Goal: Task Accomplishment & Management: Manage account settings

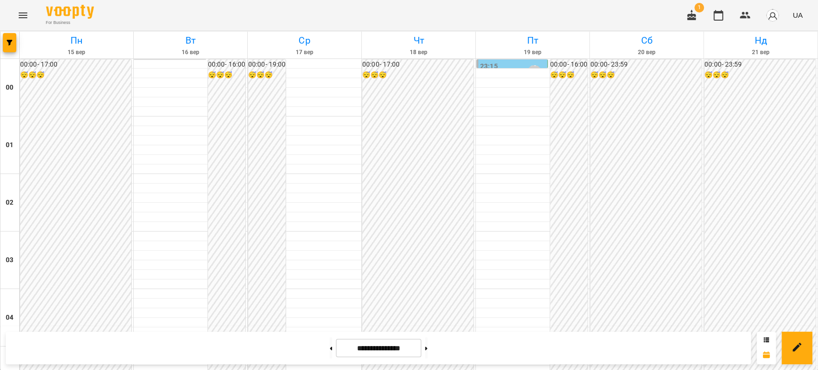
scroll to position [1059, 0]
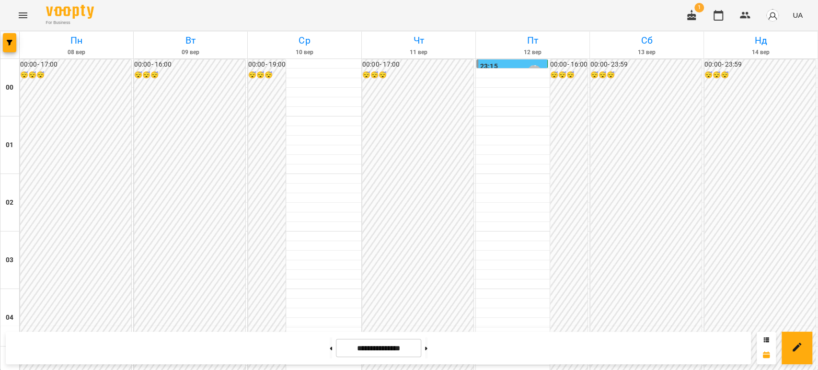
scroll to position [846, 0]
click at [693, 12] on icon "button" at bounding box center [692, 16] width 12 height 12
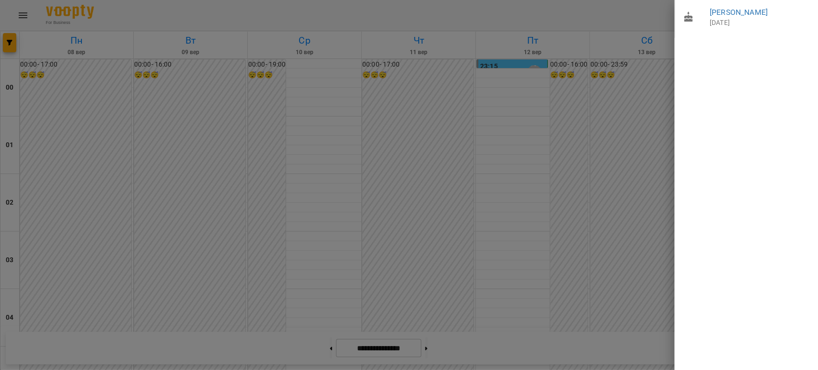
click at [632, 13] on div at bounding box center [409, 185] width 818 height 370
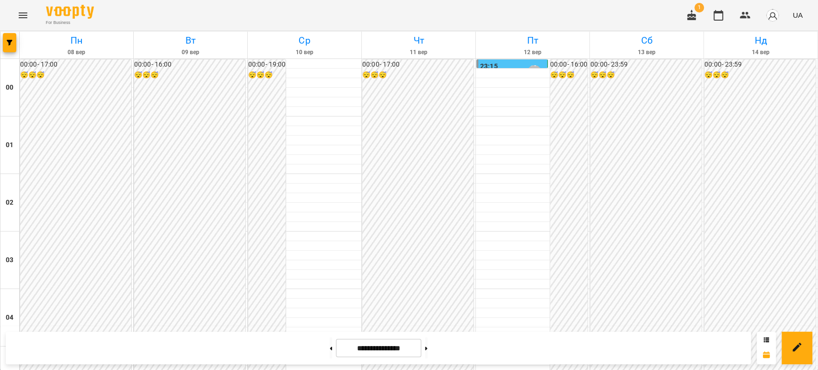
scroll to position [959, 0]
